Goal: Task Accomplishment & Management: Complete application form

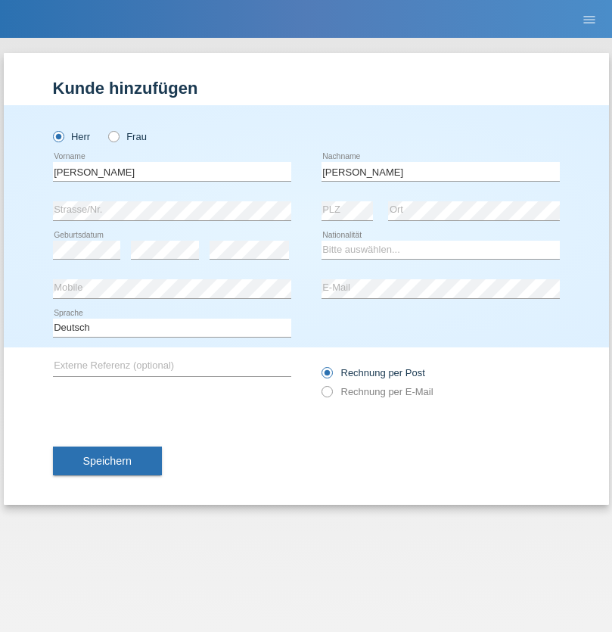
type input "Slaneinski"
select select "DE"
select select "C"
select select "01"
select select "11"
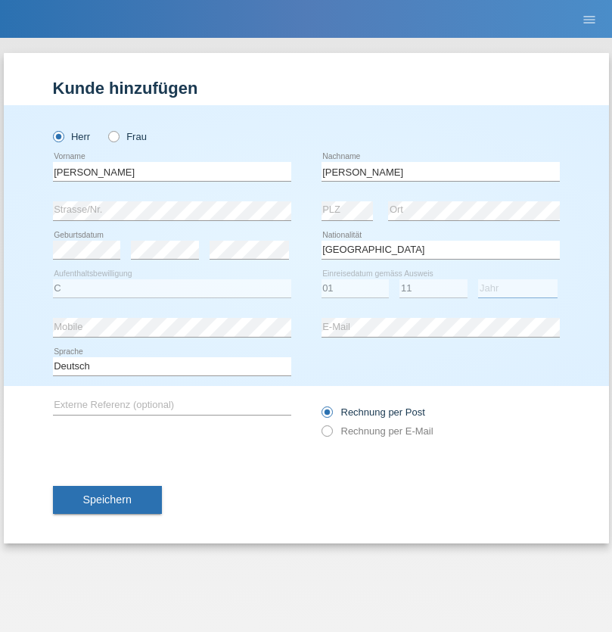
select select "2018"
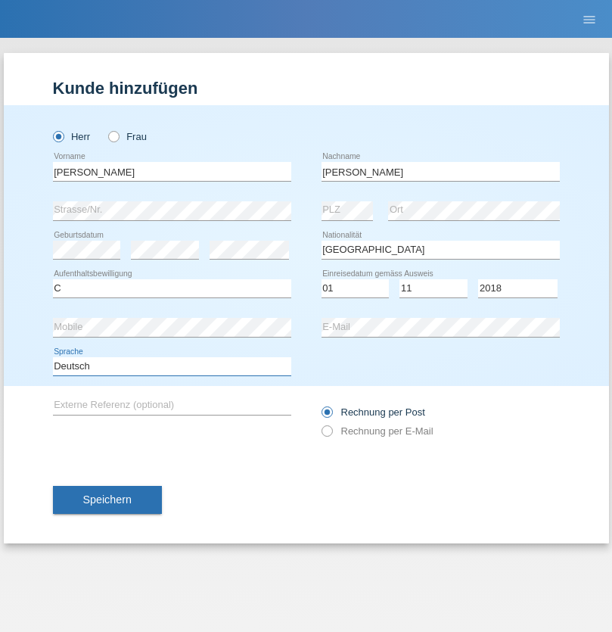
select select "en"
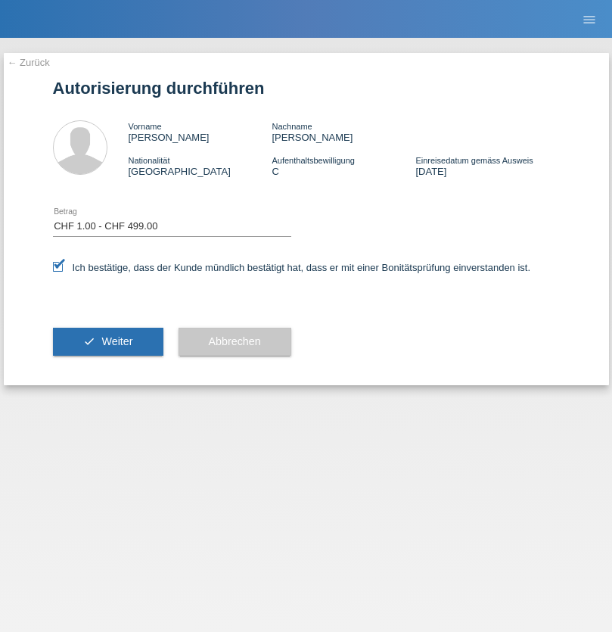
select select "1"
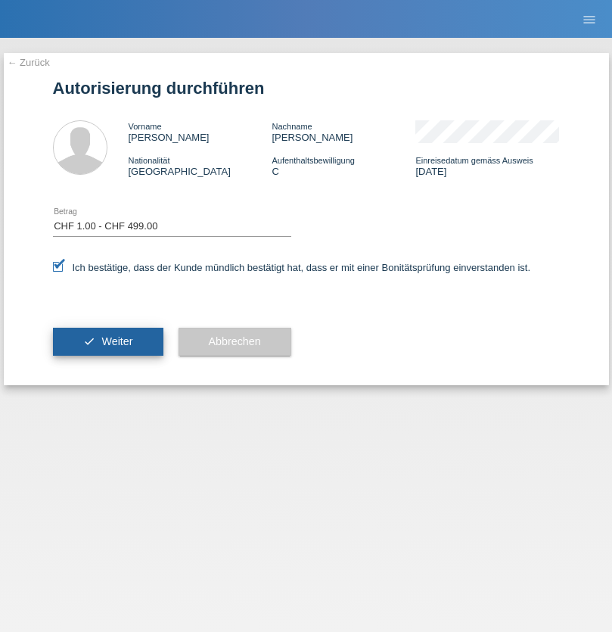
click at [107, 341] on span "Weiter" at bounding box center [116, 341] width 31 height 12
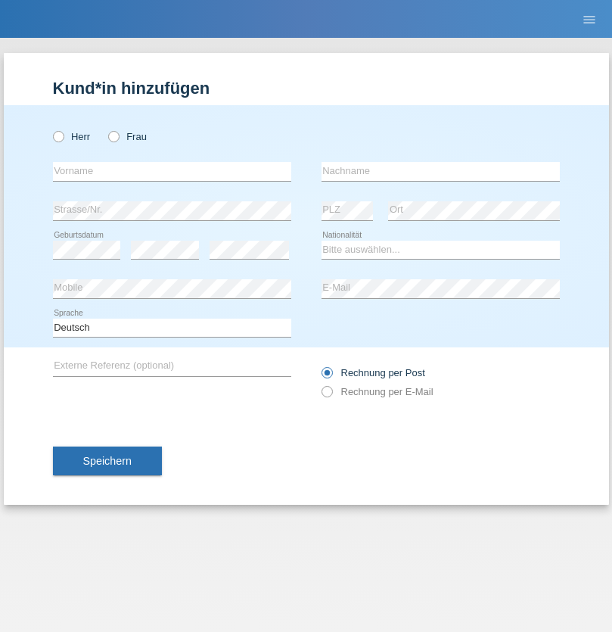
radio input "true"
click at [172, 171] on input "text" at bounding box center [172, 171] width 238 height 19
type input "Ganaj"
click at [440, 171] on input "text" at bounding box center [441, 171] width 238 height 19
type input "Fadil"
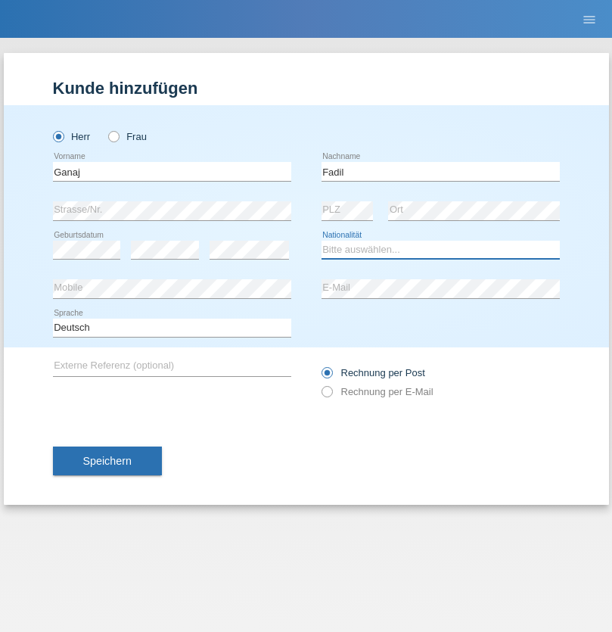
select select "XK"
select select "C"
select select "11"
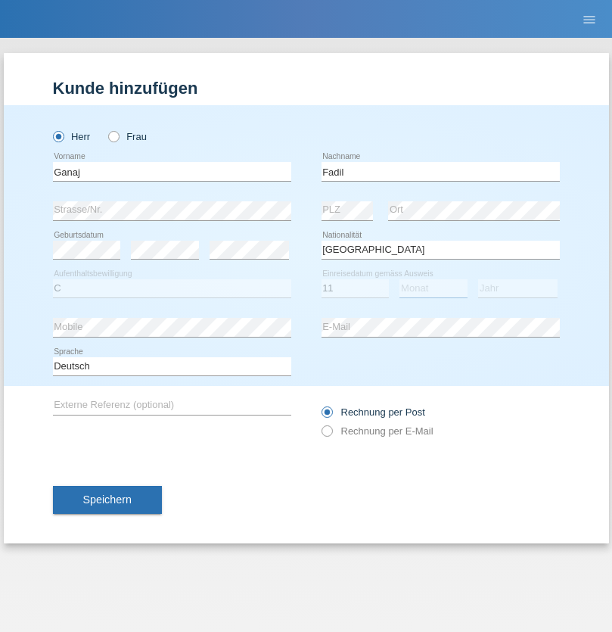
select select "08"
select select "2021"
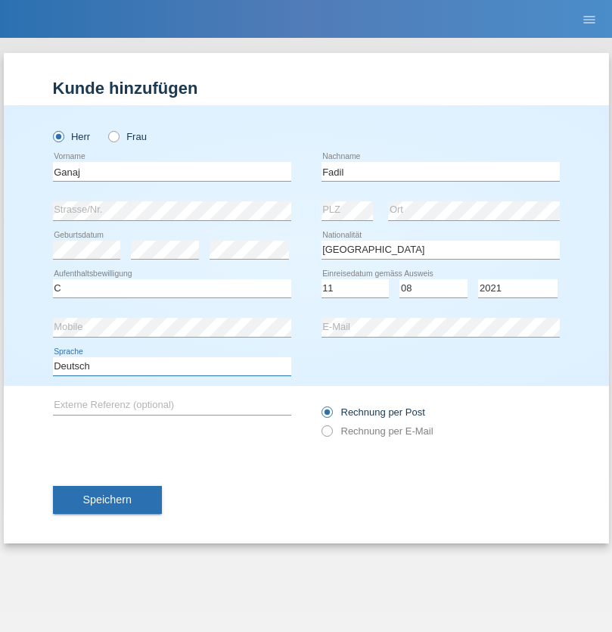
select select "en"
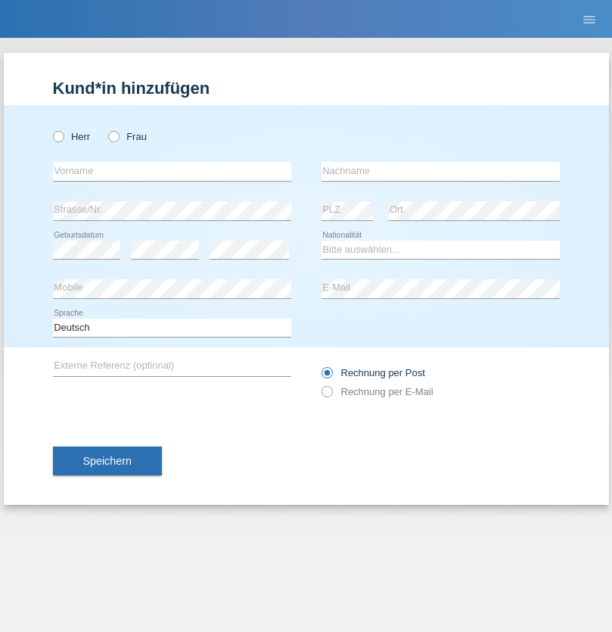
radio input "true"
click at [172, 171] on input "text" at bounding box center [172, 171] width 238 height 19
type input "Ibrahim"
click at [440, 171] on input "text" at bounding box center [441, 171] width 238 height 19
type input "Muja"
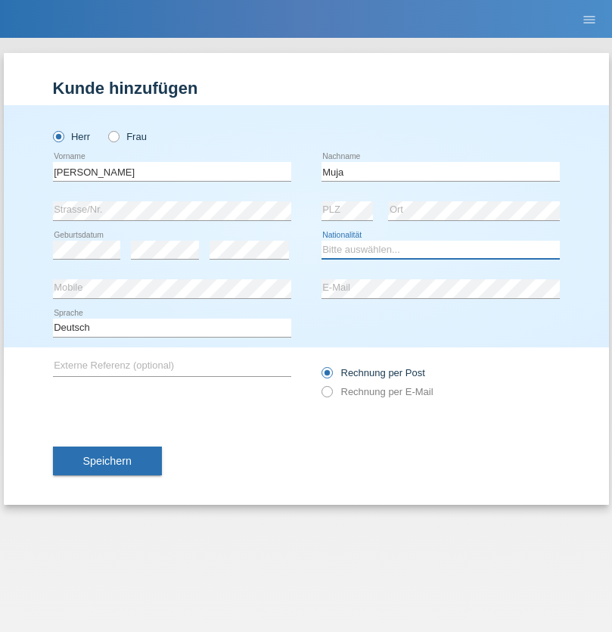
select select "XK"
select select "C"
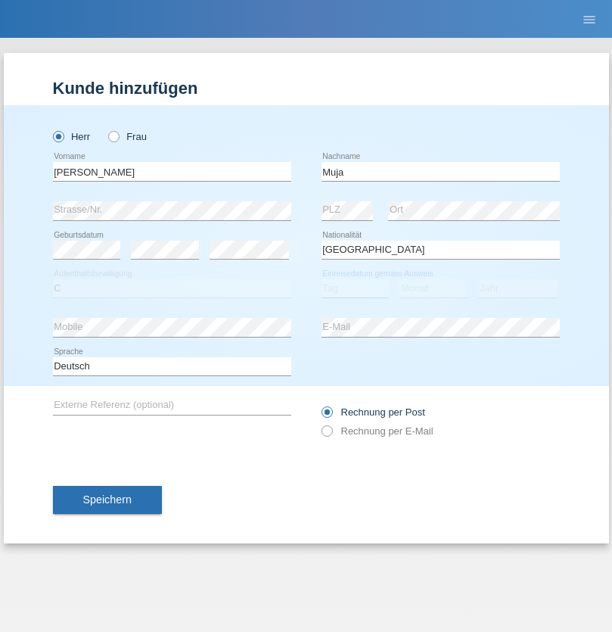
select select "03"
select select "07"
select select "2021"
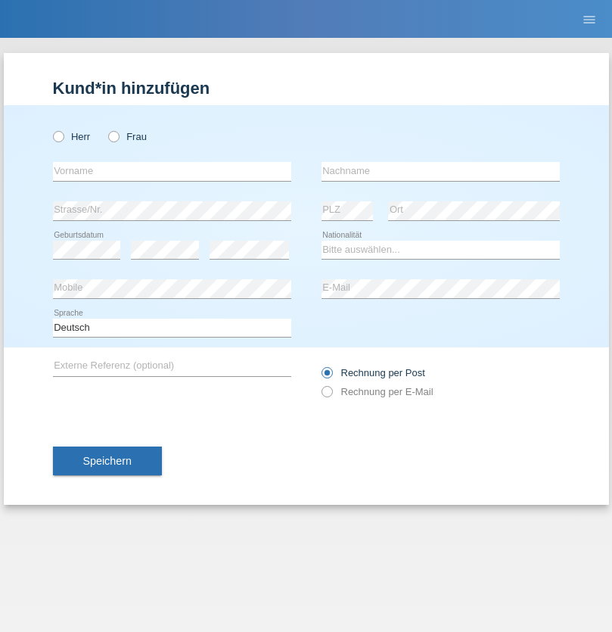
radio input "true"
click at [172, 171] on input "text" at bounding box center [172, 171] width 238 height 19
type input "[PERSON_NAME]"
click at [440, 171] on input "text" at bounding box center [441, 171] width 238 height 19
type input "Berger"
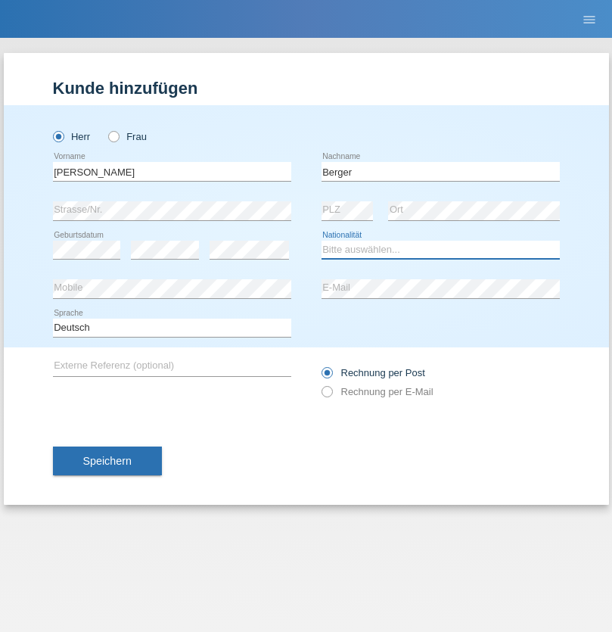
select select "CH"
radio input "true"
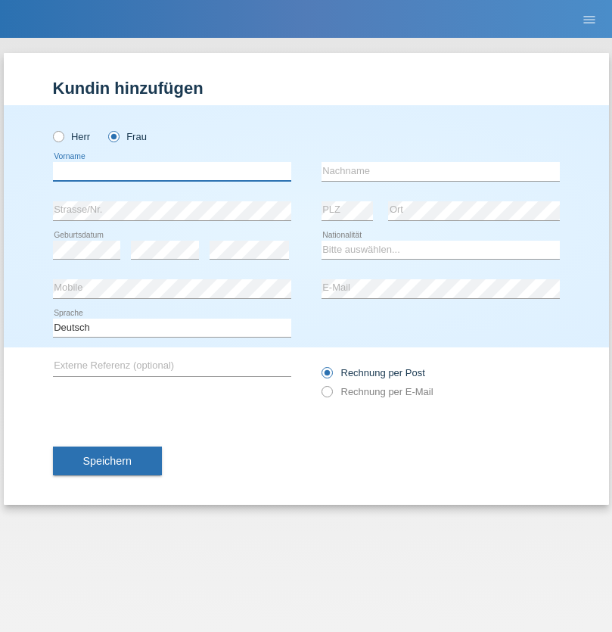
click at [172, 171] on input "text" at bounding box center [172, 171] width 238 height 19
type input "Teixeira da Silva Moço"
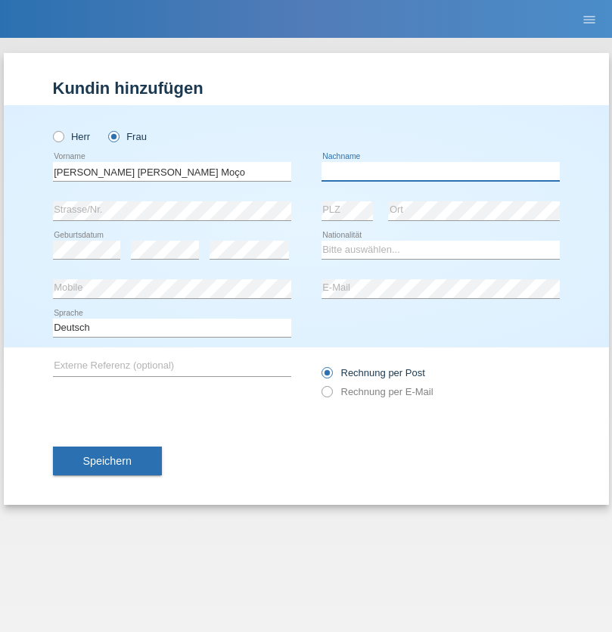
click at [440, 171] on input "text" at bounding box center [441, 171] width 238 height 19
type input "Paula"
select select "PT"
select select "C"
select select "28"
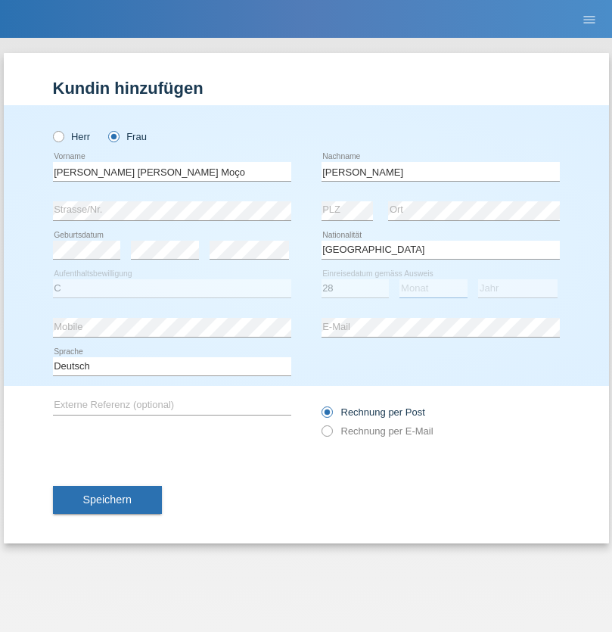
select select "03"
select select "2005"
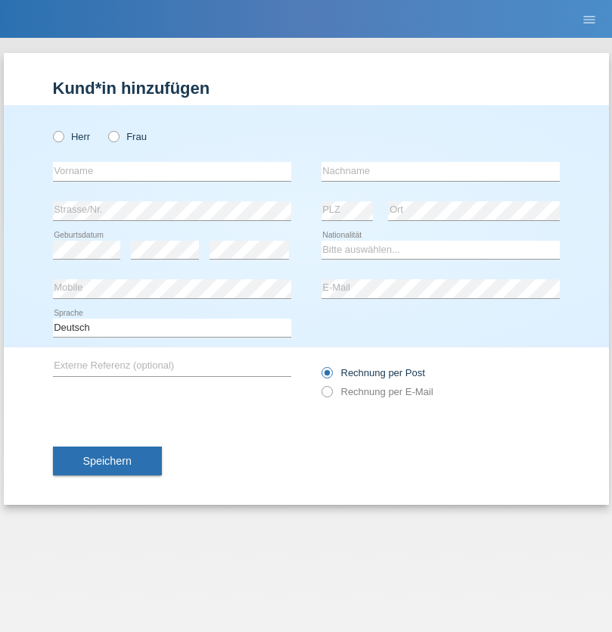
radio input "true"
click at [172, 171] on input "text" at bounding box center [172, 171] width 238 height 19
type input "Momand"
click at [440, 171] on input "text" at bounding box center [441, 171] width 238 height 19
type input "Azmat"
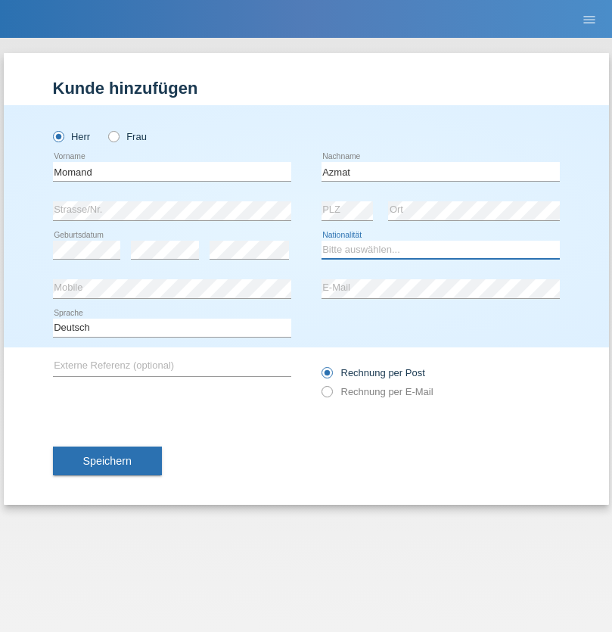
select select "CH"
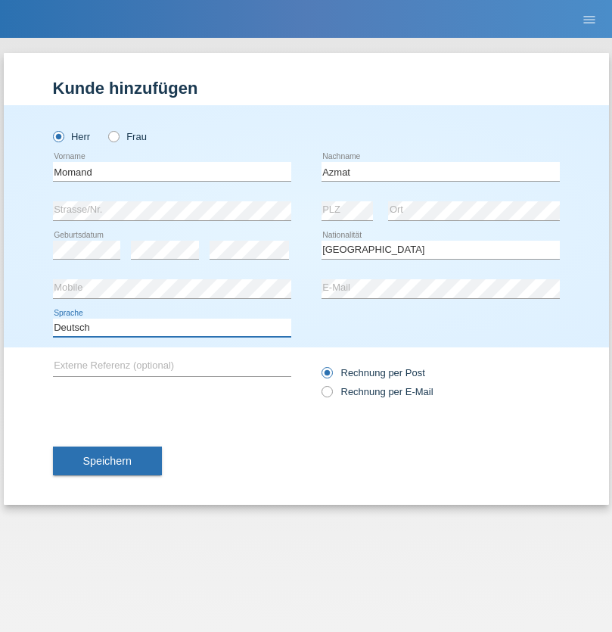
select select "en"
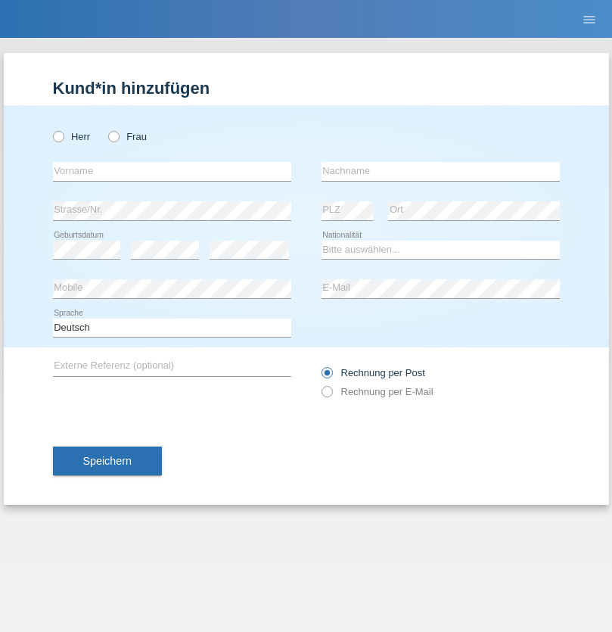
radio input "true"
click at [172, 171] on input "text" at bounding box center [172, 171] width 238 height 19
type input "Allan"
click at [440, 171] on input "text" at bounding box center [441, 171] width 238 height 19
type input "Theurillat"
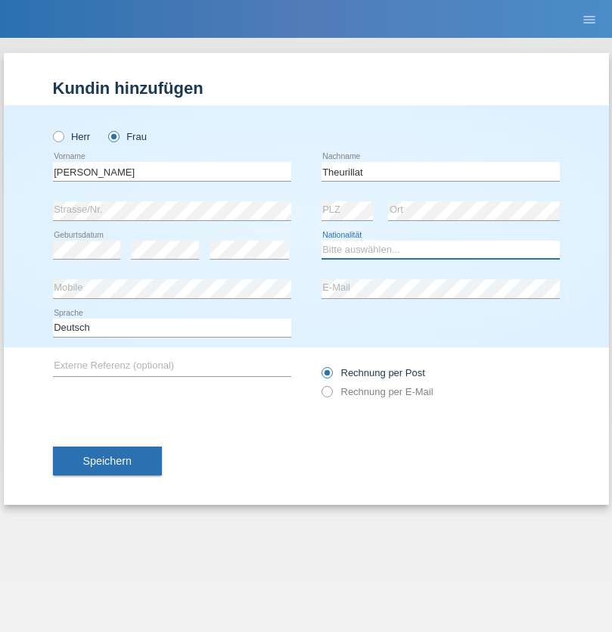
select select "CH"
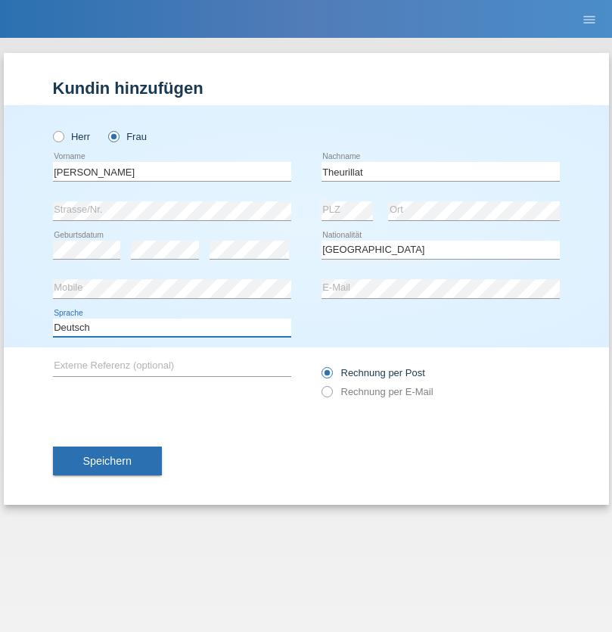
select select "en"
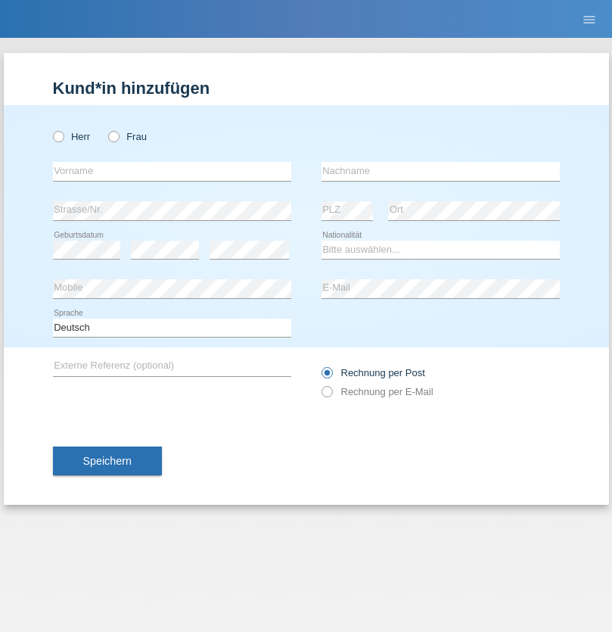
radio input "true"
click at [172, 171] on input "text" at bounding box center [172, 171] width 238 height 19
type input "Jack"
click at [440, 171] on input "text" at bounding box center [441, 171] width 238 height 19
type input "Graf"
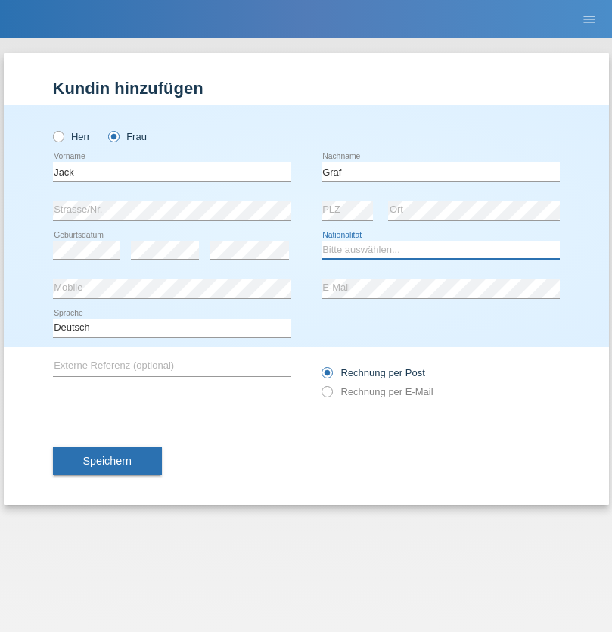
select select "CH"
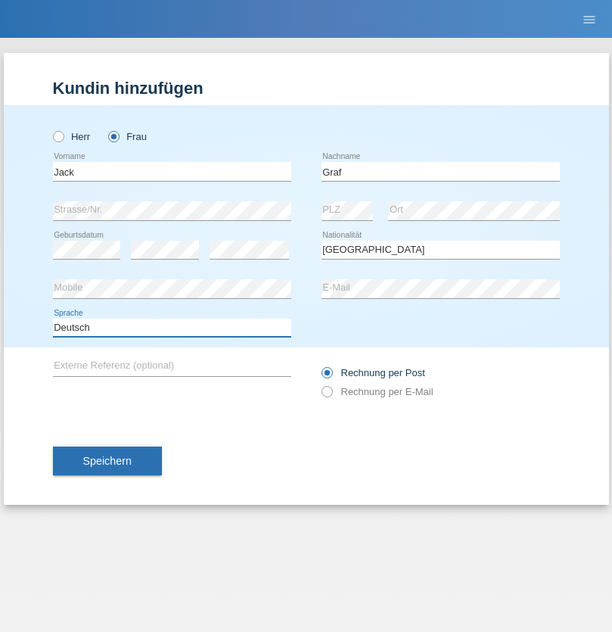
select select "en"
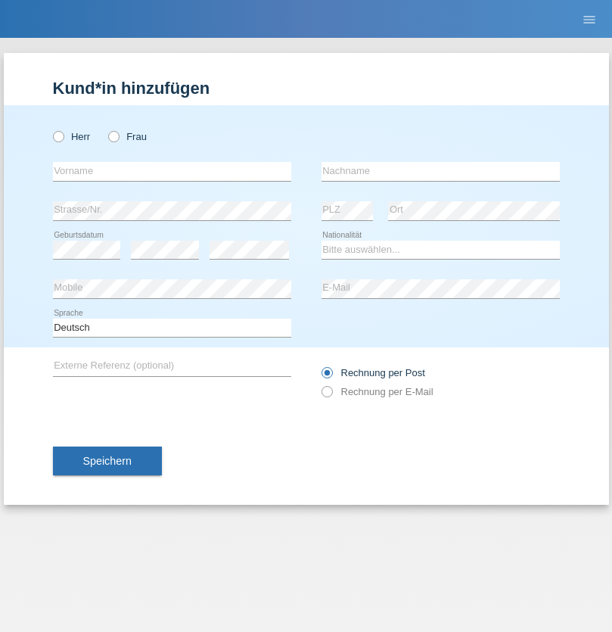
radio input "true"
click at [172, 171] on input "text" at bounding box center [172, 171] width 238 height 19
type input "Teklay"
click at [440, 171] on input "text" at bounding box center [441, 171] width 238 height 19
type input "Fiori"
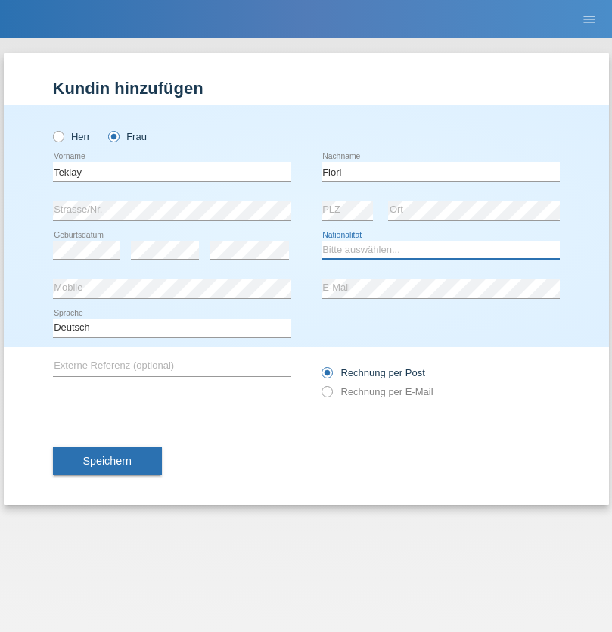
select select "ER"
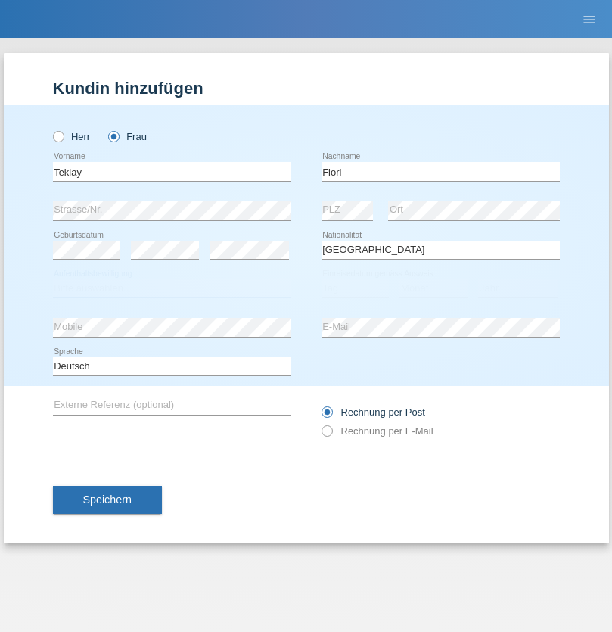
select select "C"
select select "11"
select select "08"
select select "2021"
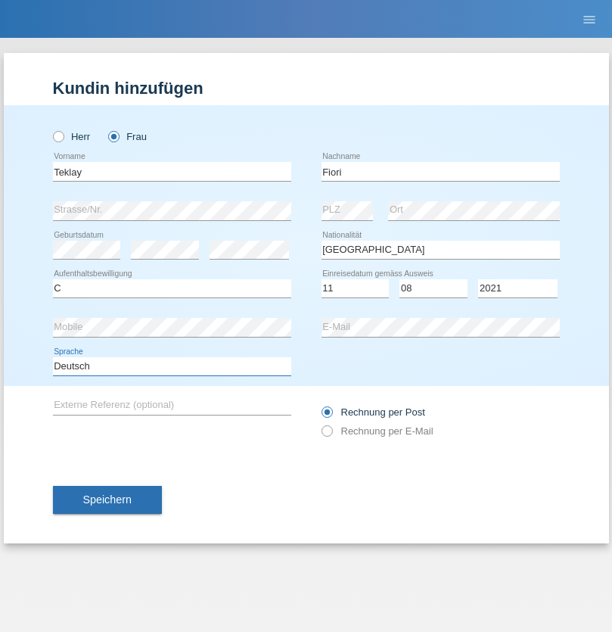
select select "en"
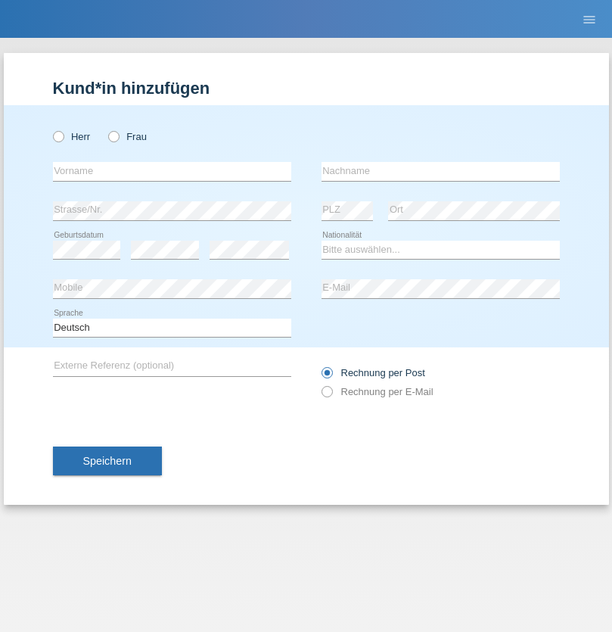
radio input "true"
click at [172, 171] on input "text" at bounding box center [172, 171] width 238 height 19
type input "Sadia"
click at [440, 171] on input "text" at bounding box center [441, 171] width 238 height 19
type input "Nejmaoui"
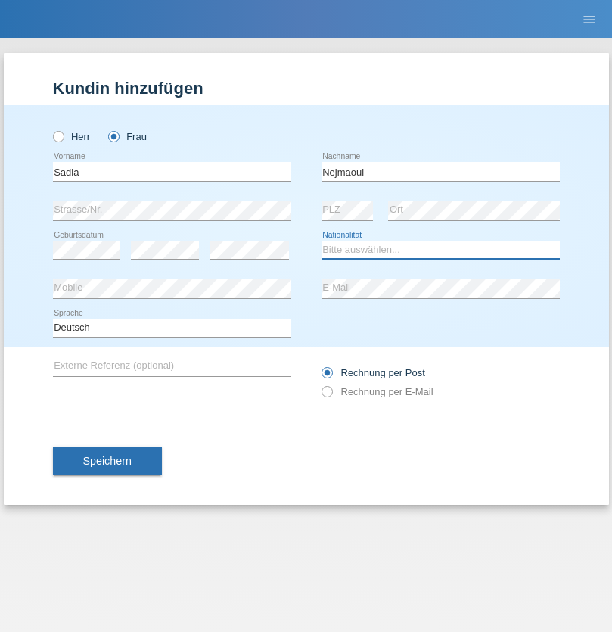
select select "MA"
select select "C"
select select "01"
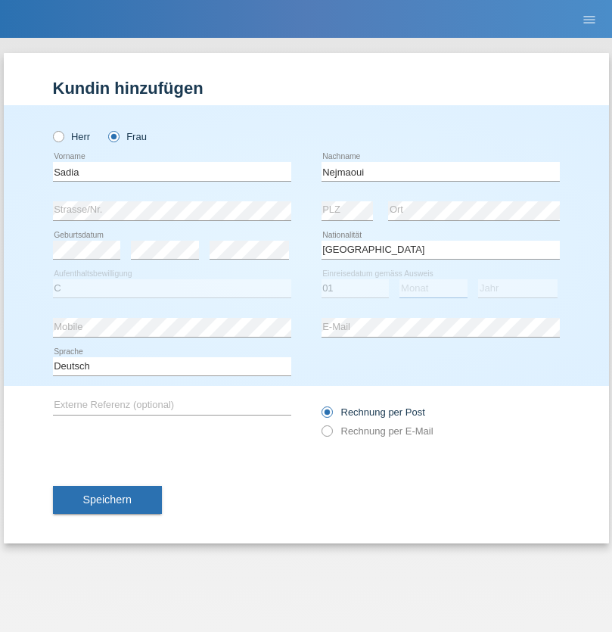
select select "06"
select select "1964"
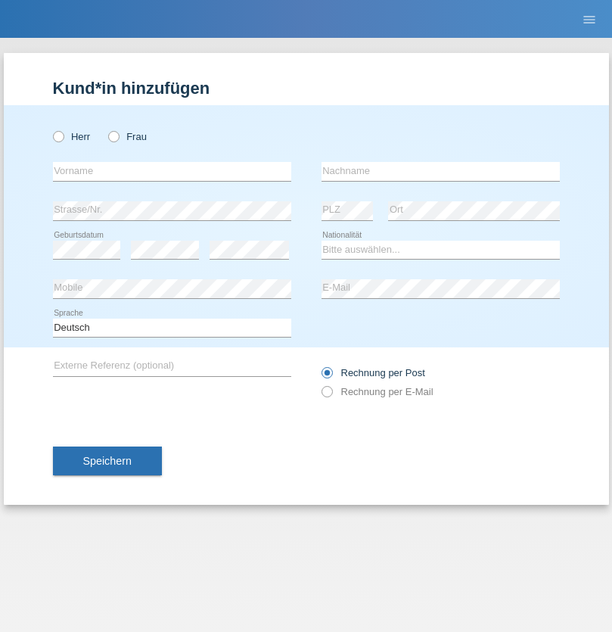
radio input "true"
click at [172, 171] on input "text" at bounding box center [172, 171] width 238 height 19
type input "[PERSON_NAME]"
click at [440, 171] on input "text" at bounding box center [441, 171] width 238 height 19
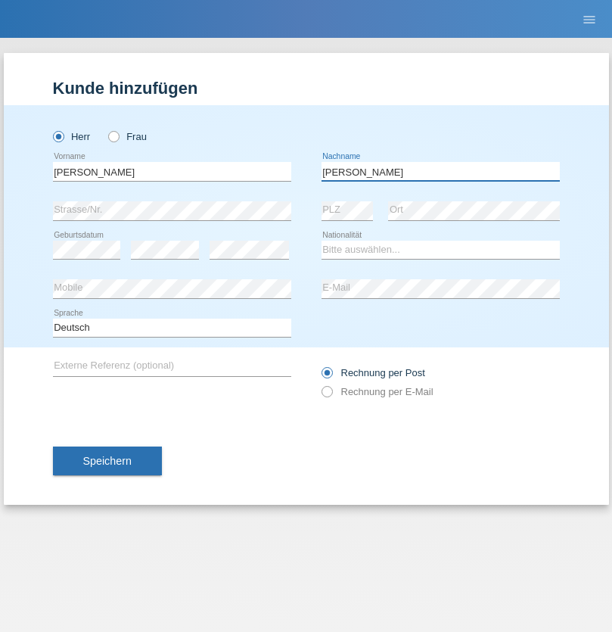
type input "[PERSON_NAME]"
select select "CH"
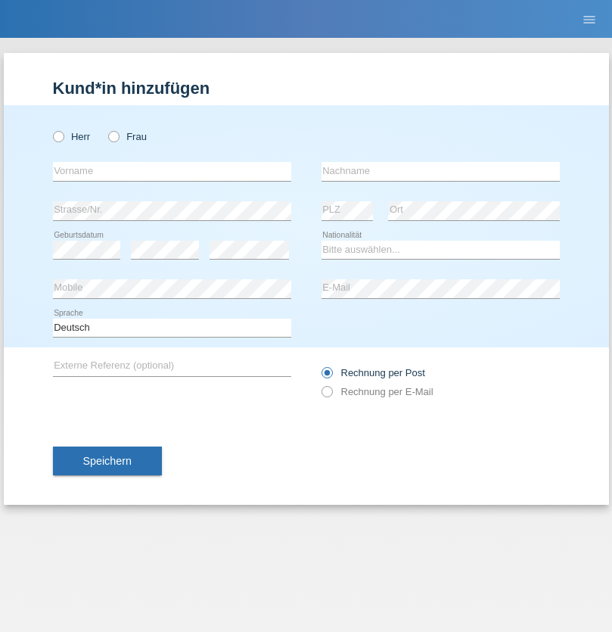
radio input "true"
click at [172, 171] on input "text" at bounding box center [172, 171] width 238 height 19
type input "Thivagaran"
click at [440, 171] on input "text" at bounding box center [441, 171] width 238 height 19
type input "Selvanayagam"
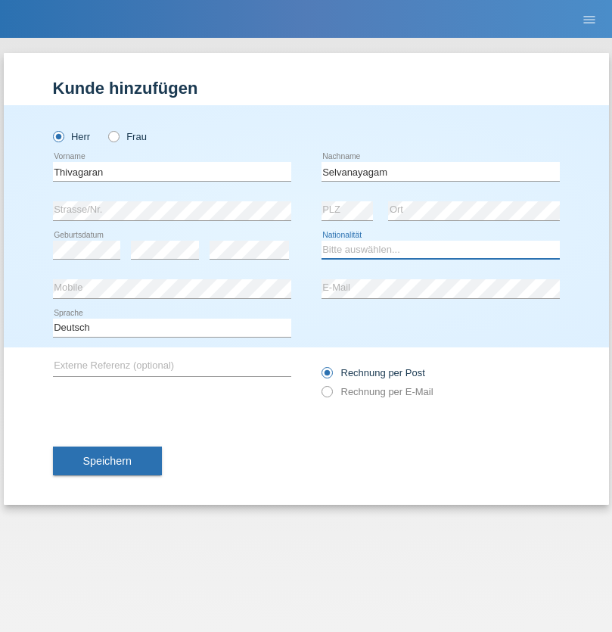
select select "LK"
select select "C"
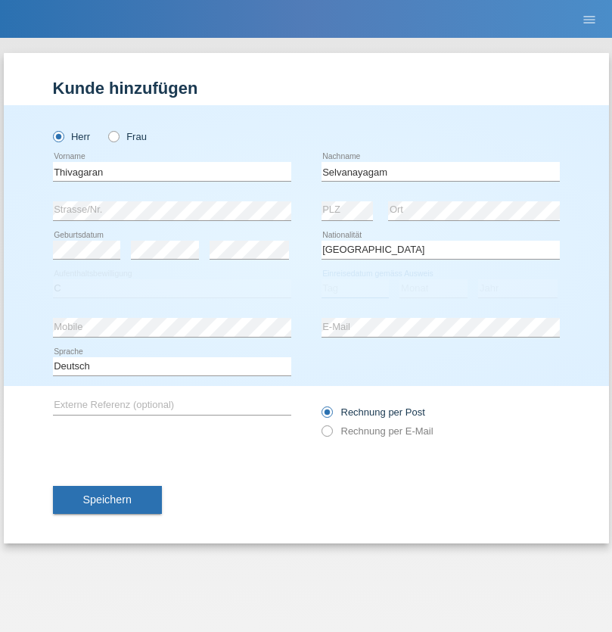
select select "23"
select select "03"
select select "2021"
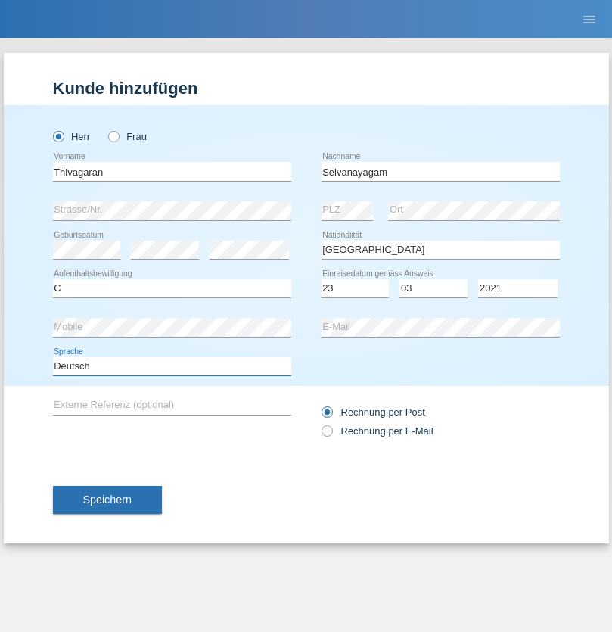
select select "en"
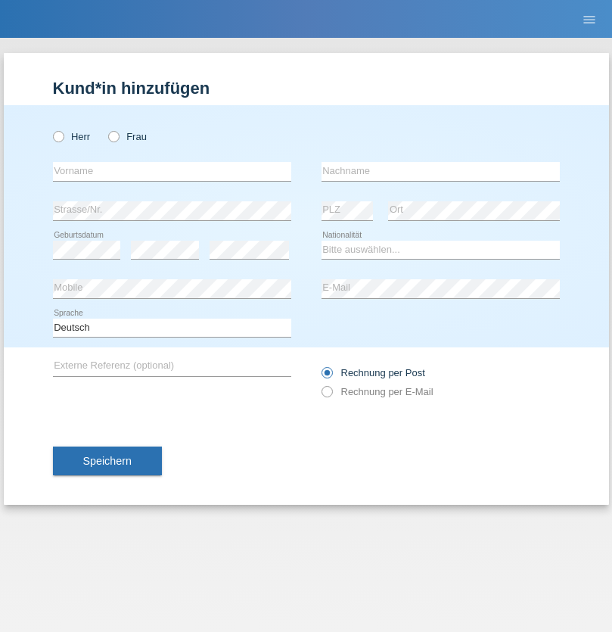
radio input "true"
click at [172, 171] on input "text" at bounding box center [172, 171] width 238 height 19
type input "Monika"
click at [440, 171] on input "text" at bounding box center [441, 171] width 238 height 19
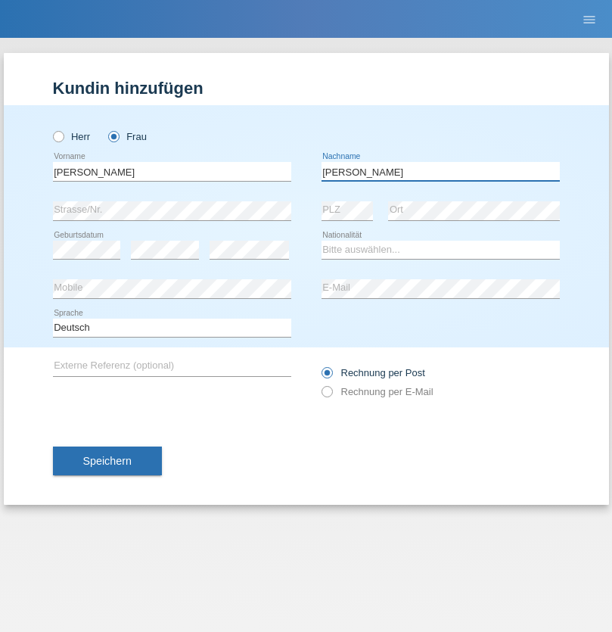
type input "Keller"
select select "CH"
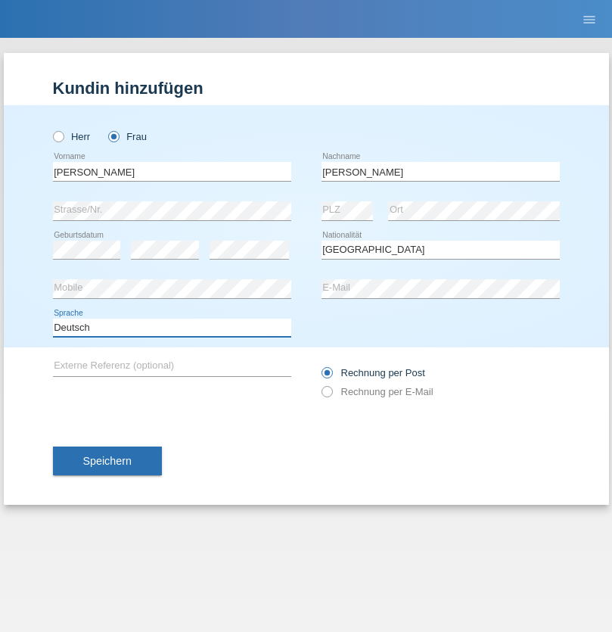
select select "en"
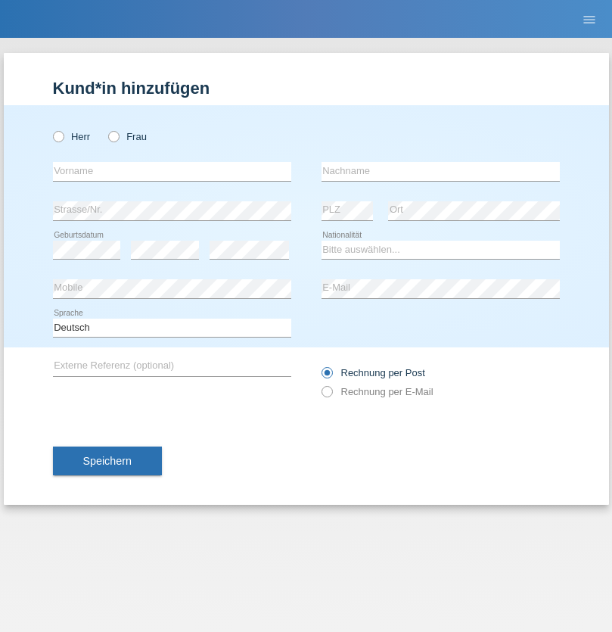
radio input "true"
click at [172, 171] on input "text" at bounding box center [172, 171] width 238 height 19
type input "Tymur"
click at [440, 171] on input "text" at bounding box center [441, 171] width 238 height 19
type input "Hunderchuk"
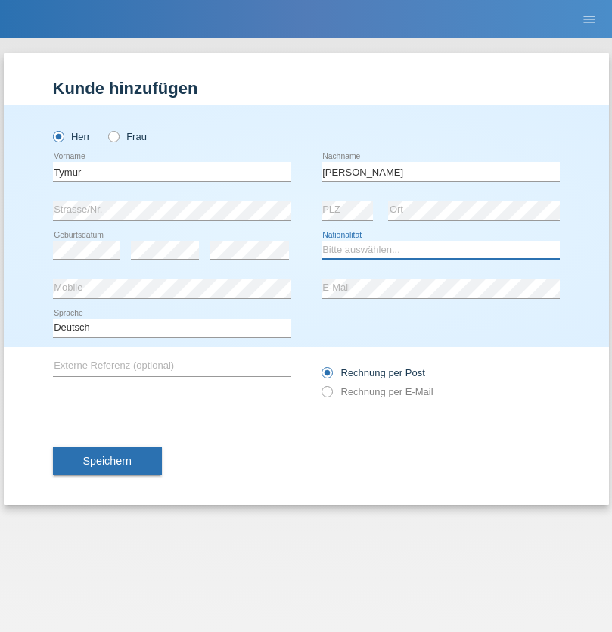
select select "UA"
select select "C"
select select "20"
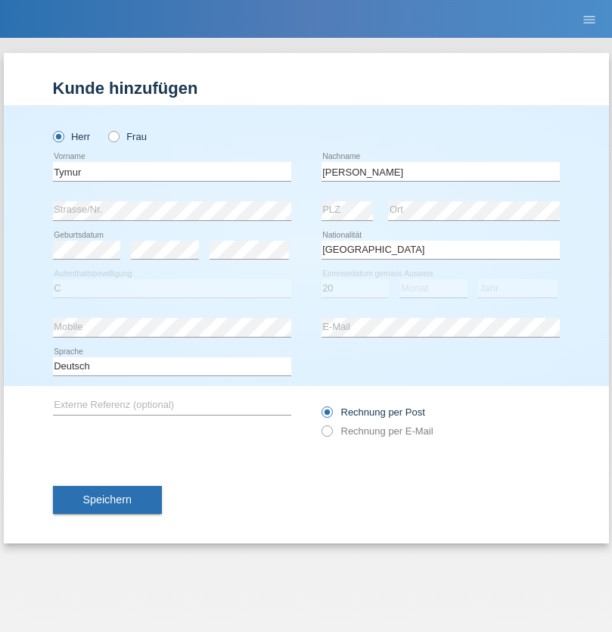
select select "08"
select select "2021"
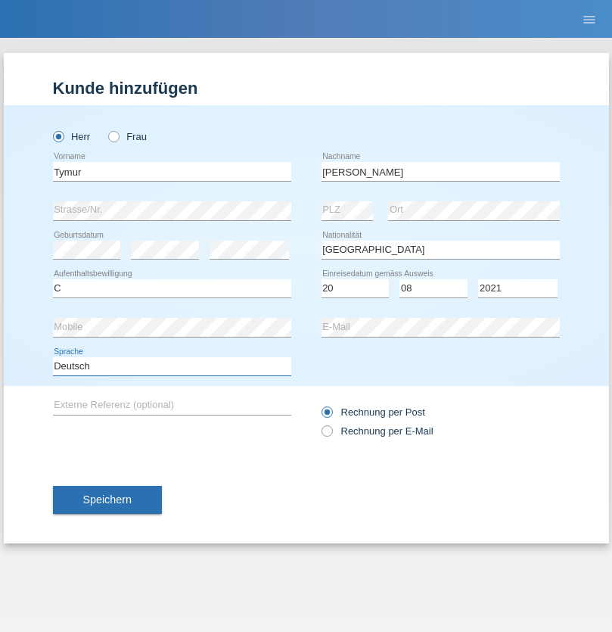
select select "en"
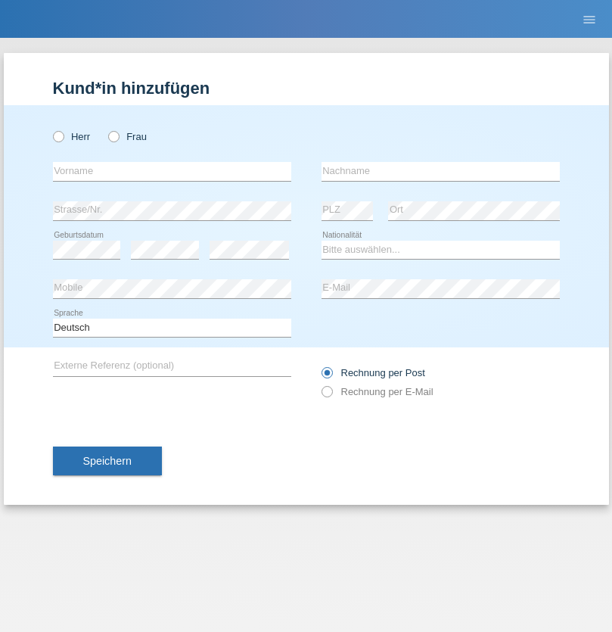
radio input "true"
click at [172, 171] on input "text" at bounding box center [172, 171] width 238 height 19
type input "Tymur"
click at [440, 171] on input "text" at bounding box center [441, 171] width 238 height 19
type input "Hunderchuj"
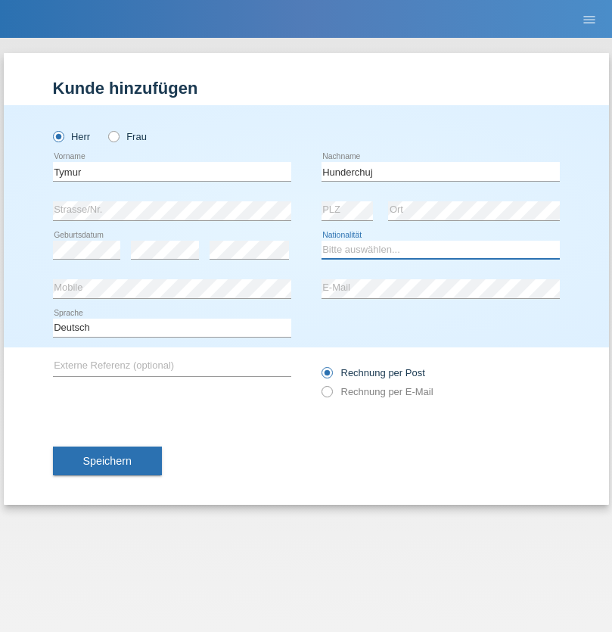
select select "UA"
select select "C"
select select "20"
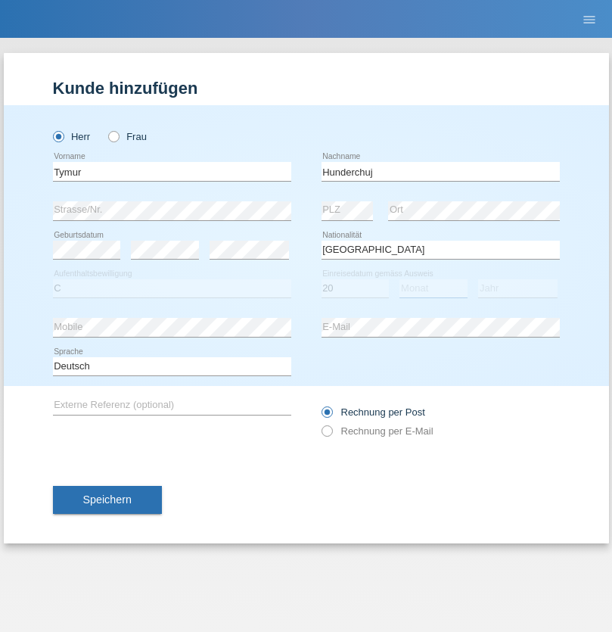
select select "08"
select select "2021"
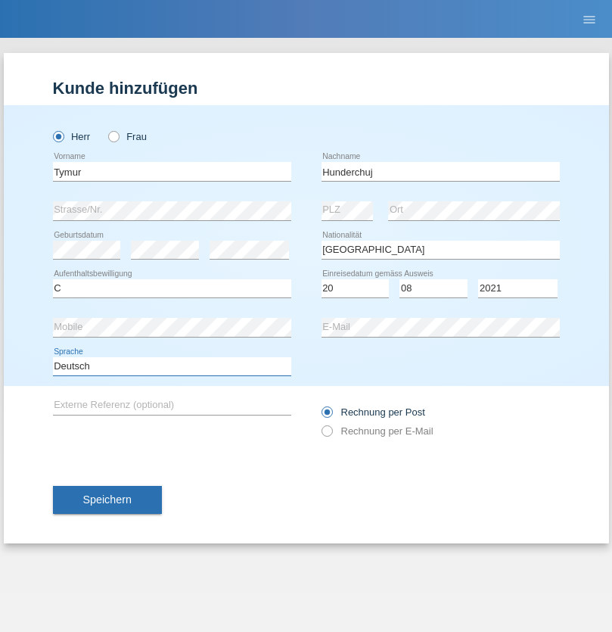
select select "en"
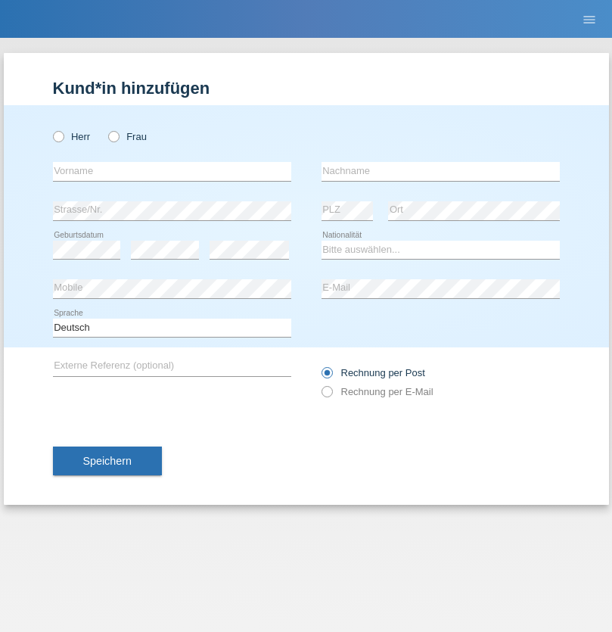
radio input "true"
click at [172, 171] on input "text" at bounding box center [172, 171] width 238 height 19
type input "[PERSON_NAME]"
click at [440, 171] on input "text" at bounding box center [441, 171] width 238 height 19
type input "Tropp"
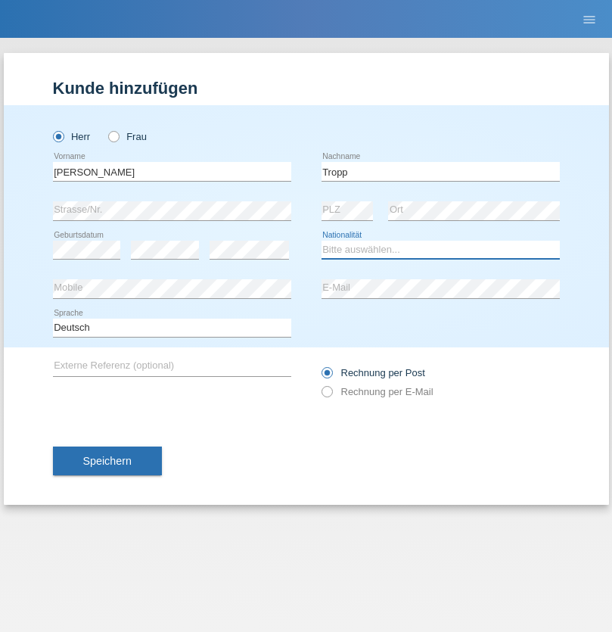
select select "SK"
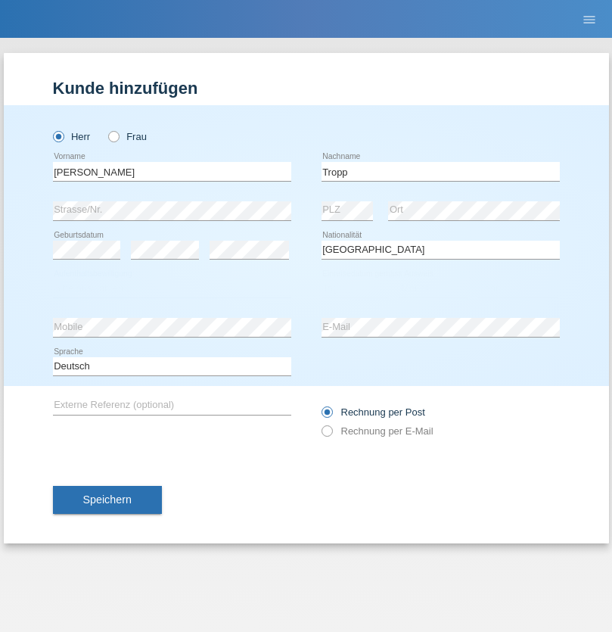
select select "C"
select select "11"
select select "08"
select select "2021"
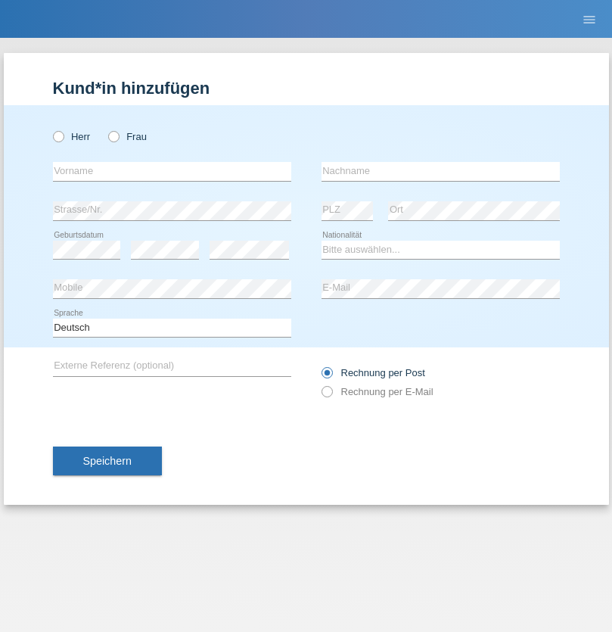
radio input "true"
click at [172, 171] on input "text" at bounding box center [172, 171] width 238 height 19
type input "[PERSON_NAME]"
click at [440, 171] on input "text" at bounding box center [441, 171] width 238 height 19
type input "Ringle"
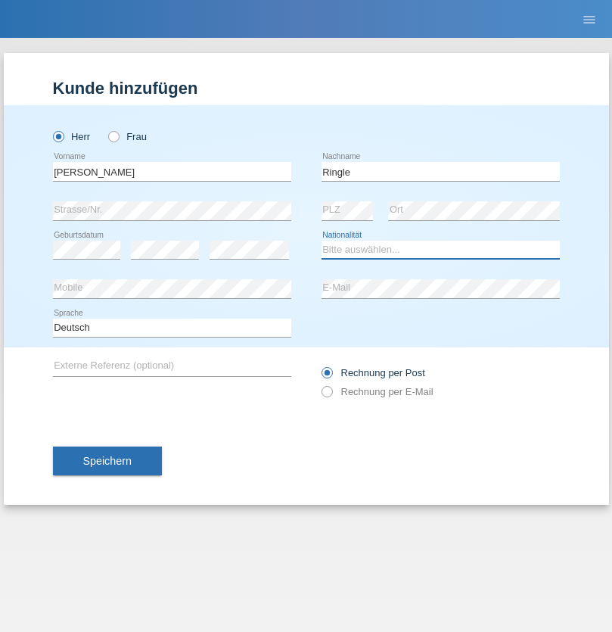
select select "DE"
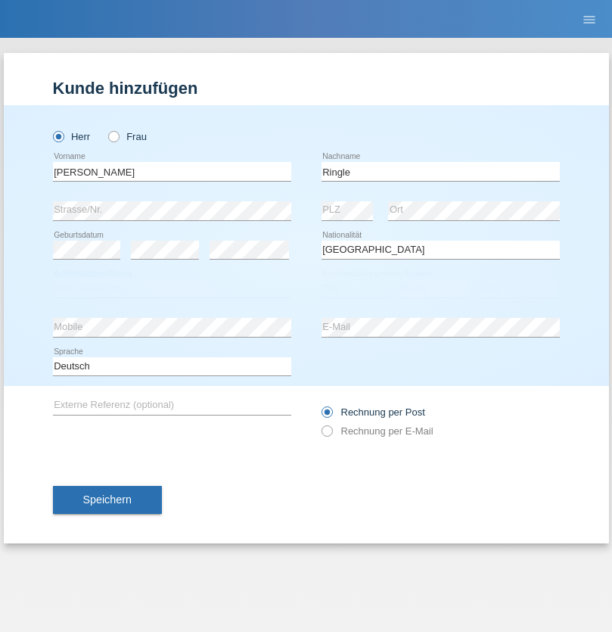
select select "C"
select select "06"
select select "01"
select select "2021"
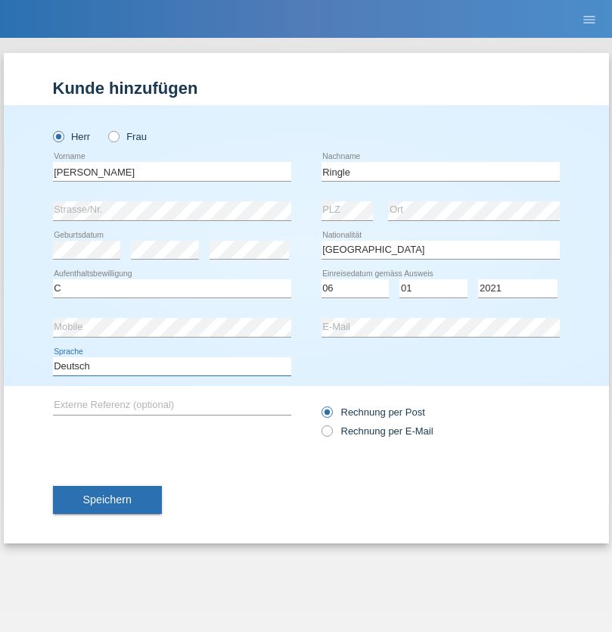
select select "en"
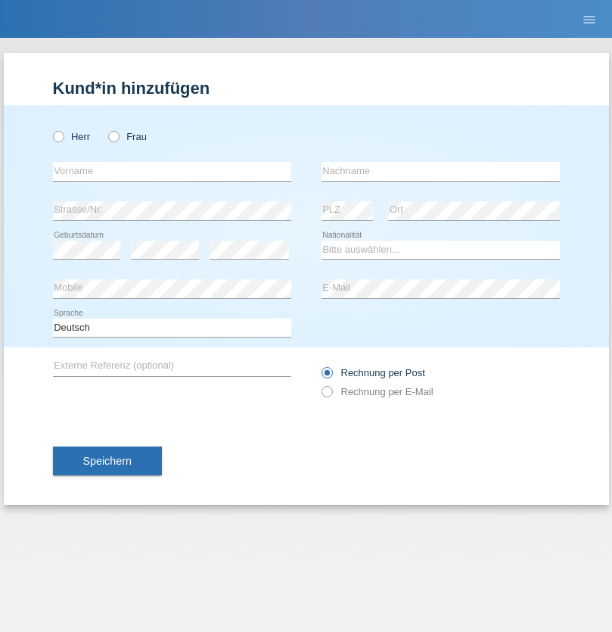
radio input "true"
click at [172, 171] on input "text" at bounding box center [172, 171] width 238 height 19
type input "Junior"
click at [440, 171] on input "text" at bounding box center [441, 171] width 238 height 19
type input "[PERSON_NAME]"
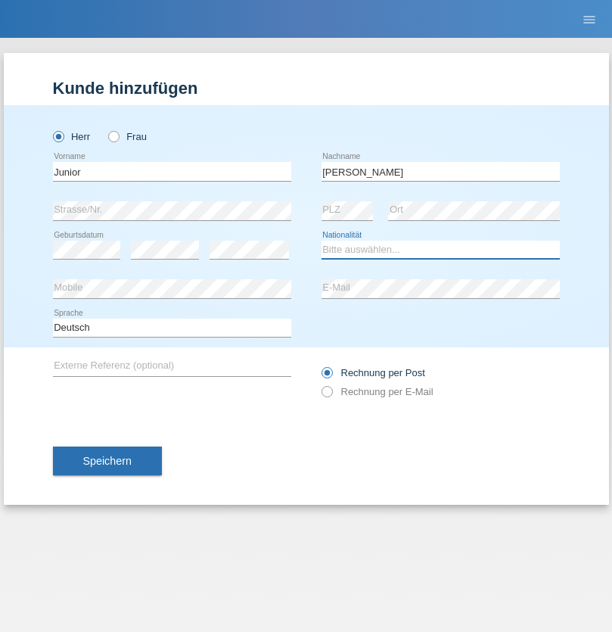
select select "CH"
radio input "true"
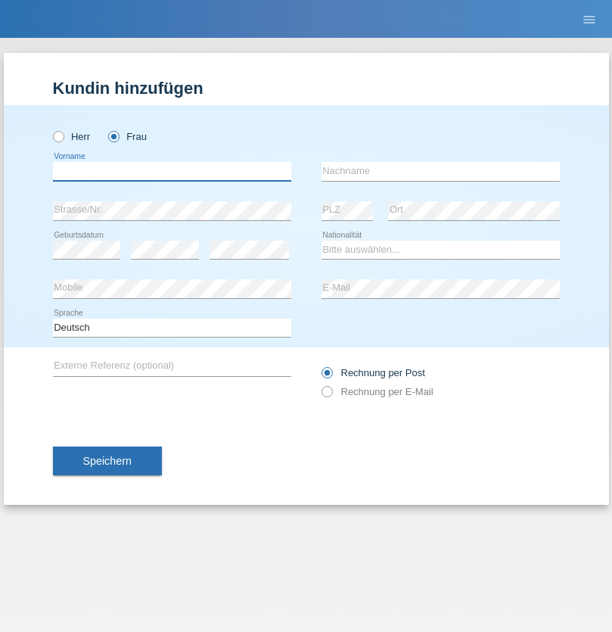
click at [172, 171] on input "text" at bounding box center [172, 171] width 238 height 19
type input "[PERSON_NAME] [PERSON_NAME]"
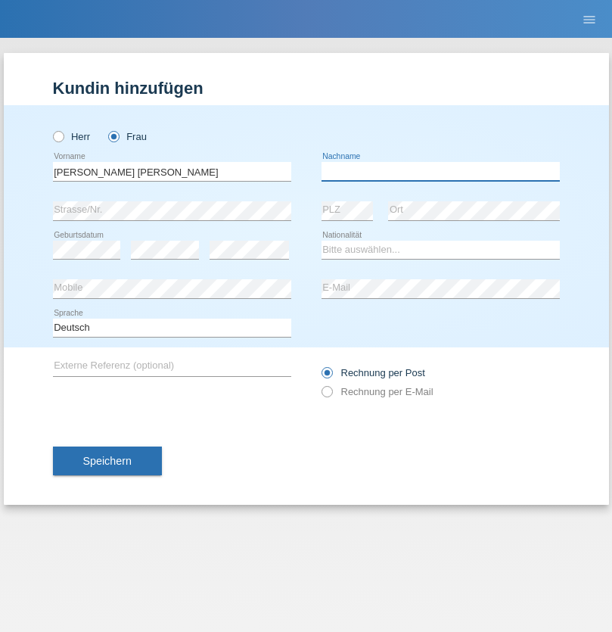
click at [440, 171] on input "text" at bounding box center [441, 171] width 238 height 19
type input "Knusel Campillo"
select select "CH"
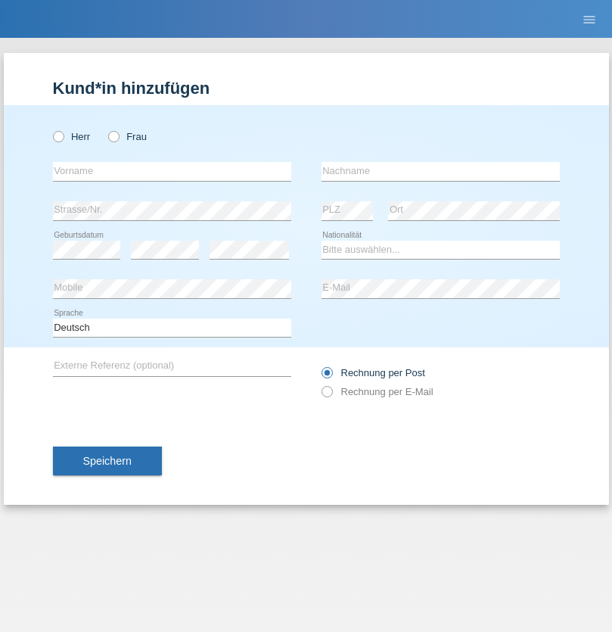
radio input "true"
click at [172, 171] on input "text" at bounding box center [172, 171] width 238 height 19
type input "Beqiri"
click at [440, 171] on input "text" at bounding box center [441, 171] width 238 height 19
type input "Shpresa"
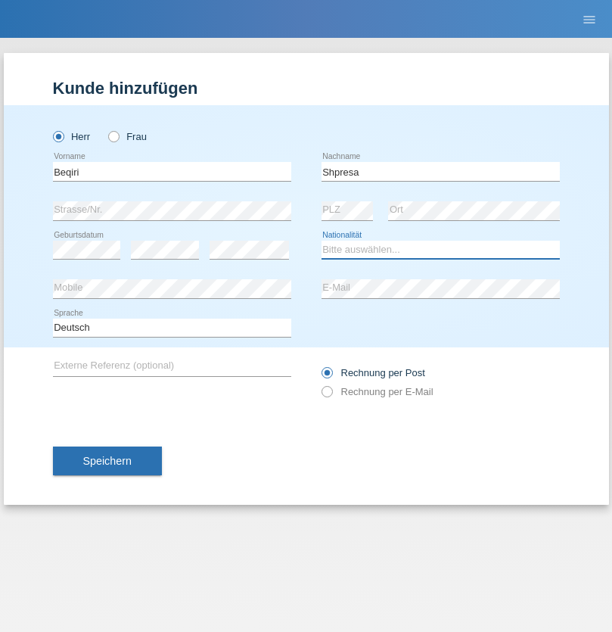
select select "XK"
select select "C"
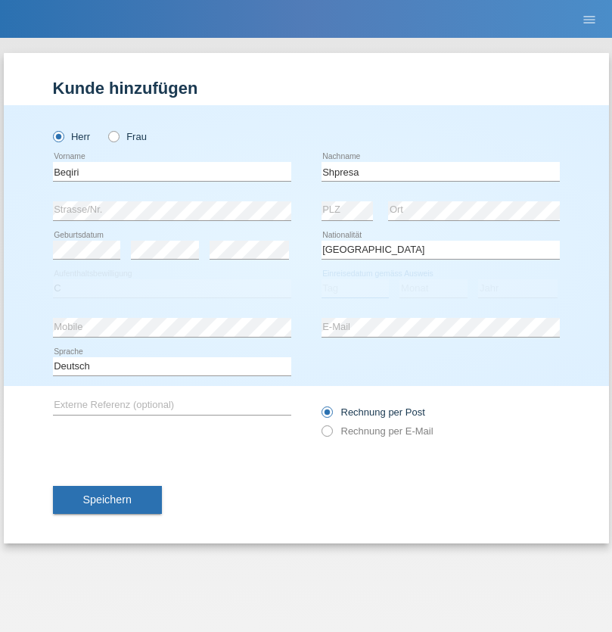
select select "08"
select select "02"
select select "1979"
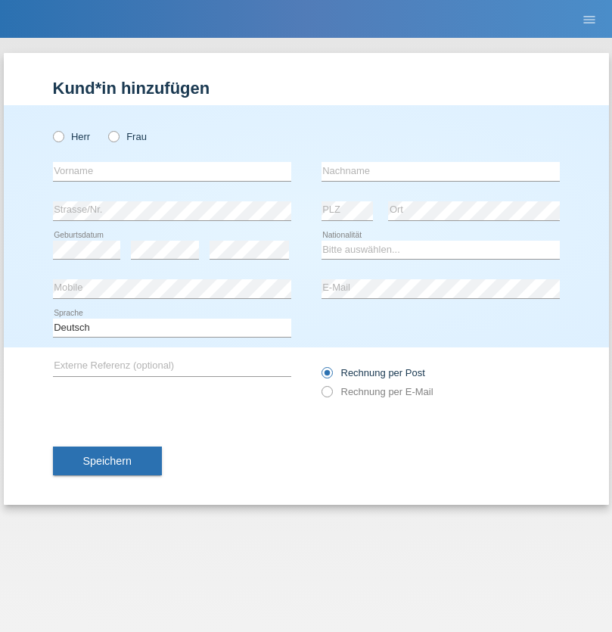
radio input "true"
click at [172, 171] on input "text" at bounding box center [172, 171] width 238 height 19
type input "[PERSON_NAME]"
click at [440, 171] on input "text" at bounding box center [441, 171] width 238 height 19
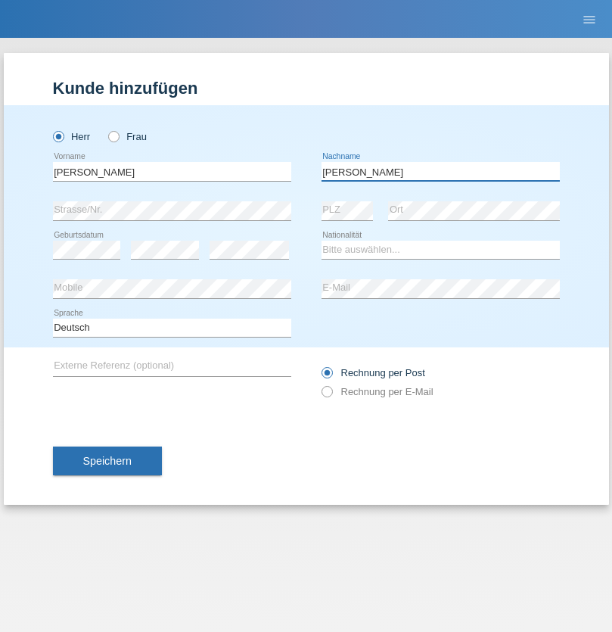
type input "[PERSON_NAME]"
select select "CH"
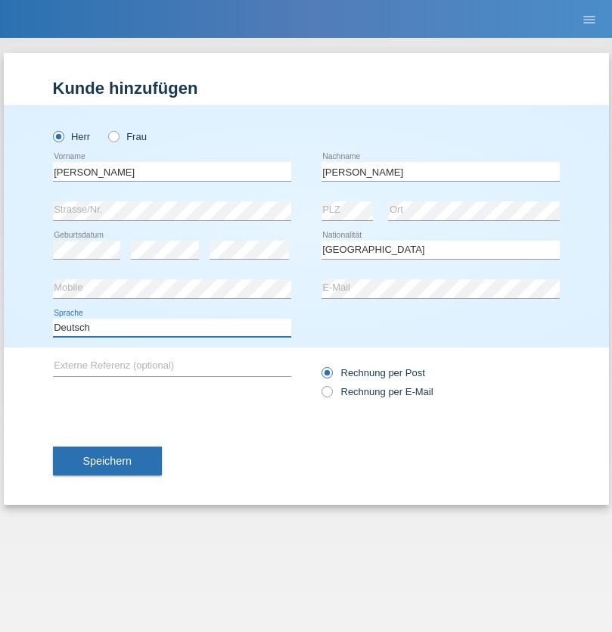
select select "en"
